Goal: Task Accomplishment & Management: Manage account settings

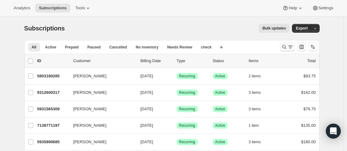
click at [285, 47] on icon "Search and filter results" at bounding box center [284, 47] width 6 height 6
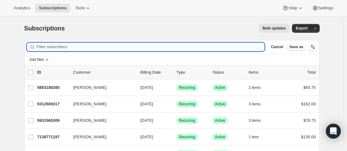
click at [154, 48] on input "Filter subscribers" at bounding box center [151, 47] width 228 height 9
type input "[PERSON_NAME]"
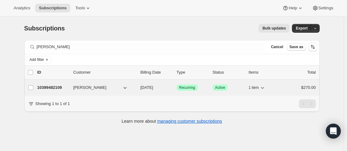
click at [68, 86] on p "10399482109" at bounding box center [52, 88] width 31 height 6
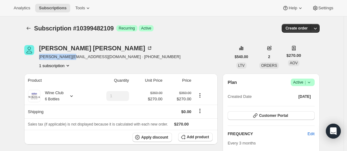
drag, startPoint x: 40, startPoint y: 57, endPoint x: 72, endPoint y: 58, distance: 31.7
click at [72, 58] on div "Raymond Sines [EMAIL_ADDRESS][DOMAIN_NAME] · [PHONE_NUMBER] 1 subscription" at bounding box center [127, 57] width 207 height 24
drag, startPoint x: 59, startPoint y: 56, endPoint x: 170, endPoint y: 52, distance: 111.1
click at [179, 50] on div "Raymond Sines [EMAIL_ADDRESS][DOMAIN_NAME] · [PHONE_NUMBER] 1 subscription" at bounding box center [127, 57] width 207 height 24
drag, startPoint x: 72, startPoint y: 58, endPoint x: 41, endPoint y: 57, distance: 31.7
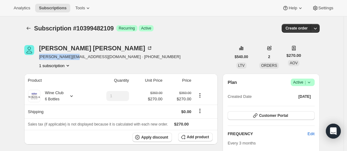
click at [41, 57] on span "[PERSON_NAME][EMAIL_ADDRESS][DOMAIN_NAME] · [PHONE_NUMBER]" at bounding box center [110, 57] width 142 height 6
copy span "[PERSON_NAME][EMAIL_ADDRESS][DOMAIN_NAME]"
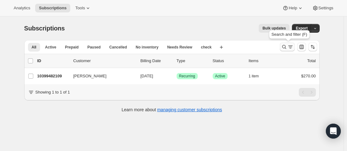
click at [286, 47] on icon "Search and filter results" at bounding box center [284, 47] width 4 height 4
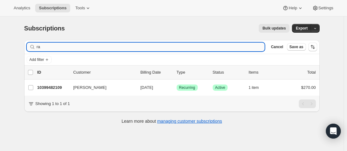
type input "r"
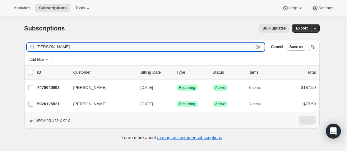
click at [72, 44] on input "[PERSON_NAME]" at bounding box center [145, 47] width 217 height 9
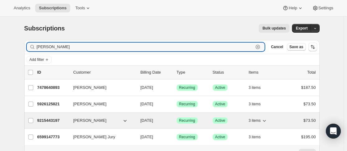
type input "[PERSON_NAME]"
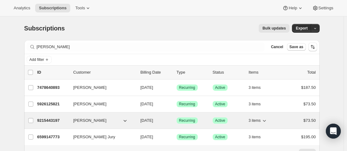
click at [68, 120] on p "9215443197" at bounding box center [52, 121] width 31 height 6
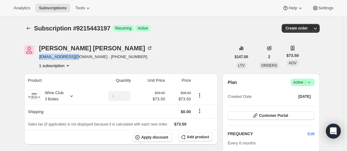
drag, startPoint x: 38, startPoint y: 59, endPoint x: 73, endPoint y: 58, distance: 34.9
click at [73, 58] on div "[PERSON_NAME] [PERSON_NAME][EMAIL_ADDRESS][DOMAIN_NAME] · [PHONE_NUMBER] 1 subs…" at bounding box center [127, 57] width 207 height 24
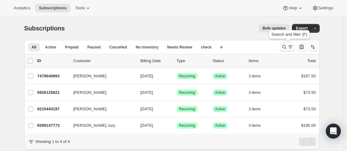
click at [283, 46] on icon "Search and filter results" at bounding box center [284, 47] width 6 height 6
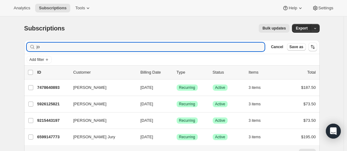
type input "j"
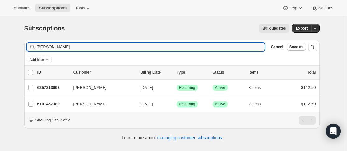
type input "[PERSON_NAME]"
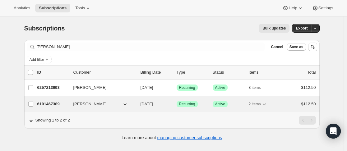
click at [70, 105] on div "6101467389 [PERSON_NAME] [DATE] Success Recurring Success Active 2 items $112.50" at bounding box center [176, 104] width 279 height 9
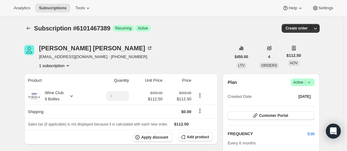
click at [303, 87] on div "Plan Success Active | Created Date [DATE]" at bounding box center [271, 90] width 87 height 22
click at [302, 82] on span "Active |" at bounding box center [302, 82] width 19 height 6
click at [296, 99] on button "Pause subscription" at bounding box center [304, 95] width 39 height 10
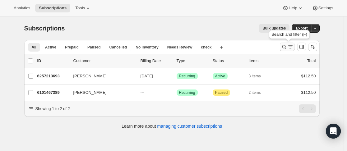
click at [285, 48] on icon "Search and filter results" at bounding box center [284, 47] width 6 height 6
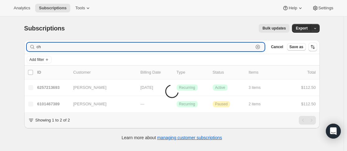
type input "c"
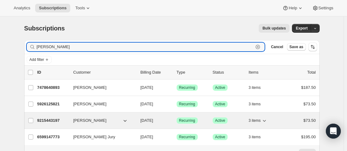
type input "[PERSON_NAME]"
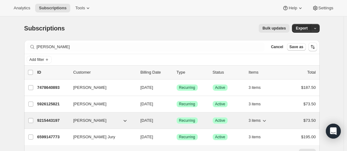
click at [67, 119] on p "9215443197" at bounding box center [52, 121] width 31 height 6
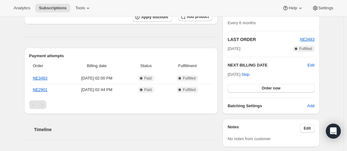
scroll to position [156, 0]
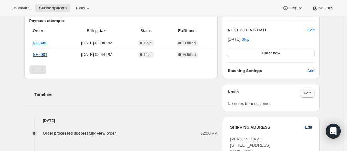
click at [307, 90] on button "Edit" at bounding box center [307, 93] width 15 height 9
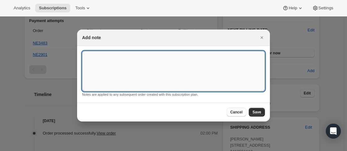
click at [124, 56] on textarea ":rvj:" at bounding box center [173, 71] width 183 height 40
type textarea "cancel in [DATE]"
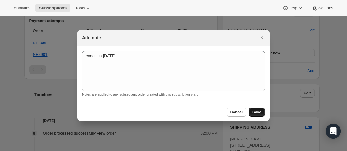
click at [264, 115] on button "Save" at bounding box center [257, 112] width 16 height 9
